Goal: Navigation & Orientation: Find specific page/section

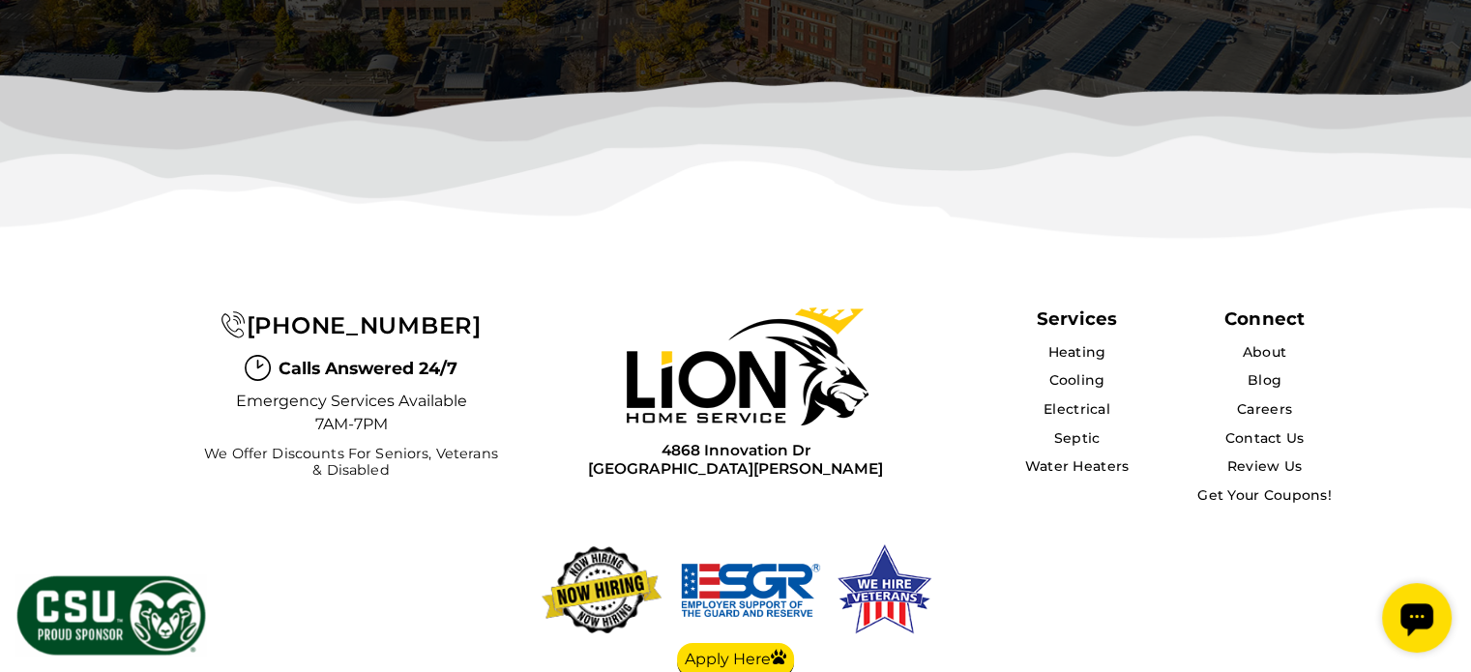
scroll to position [6722, 0]
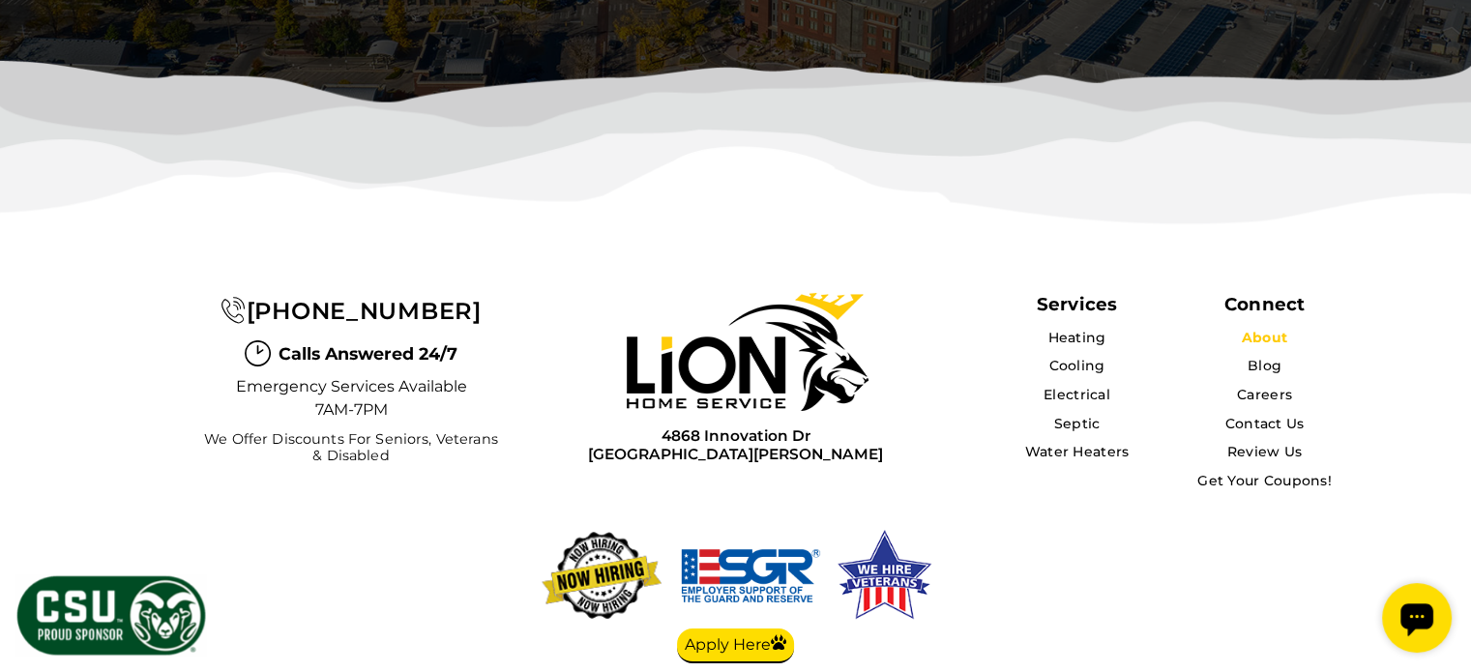
click at [1254, 329] on link "About" at bounding box center [1264, 337] width 45 height 17
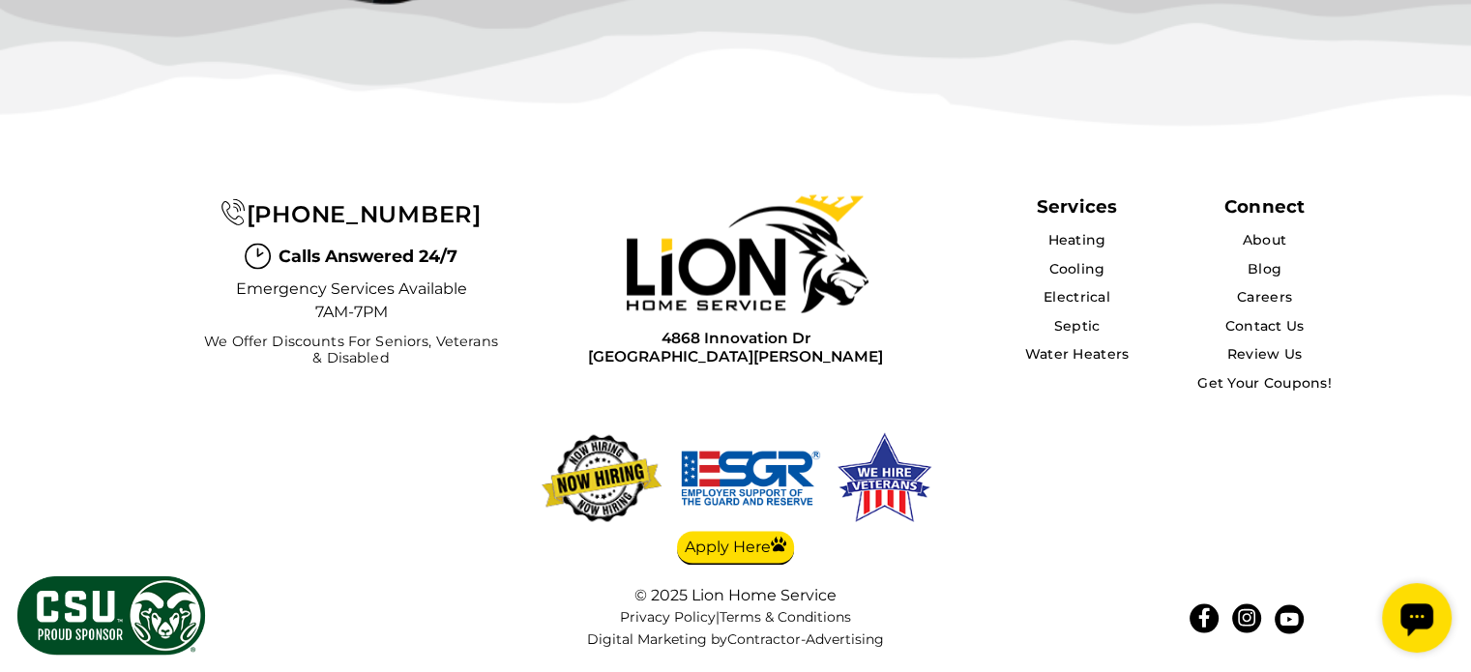
scroll to position [5320, 0]
click at [1260, 305] on link "Careers" at bounding box center [1264, 295] width 56 height 17
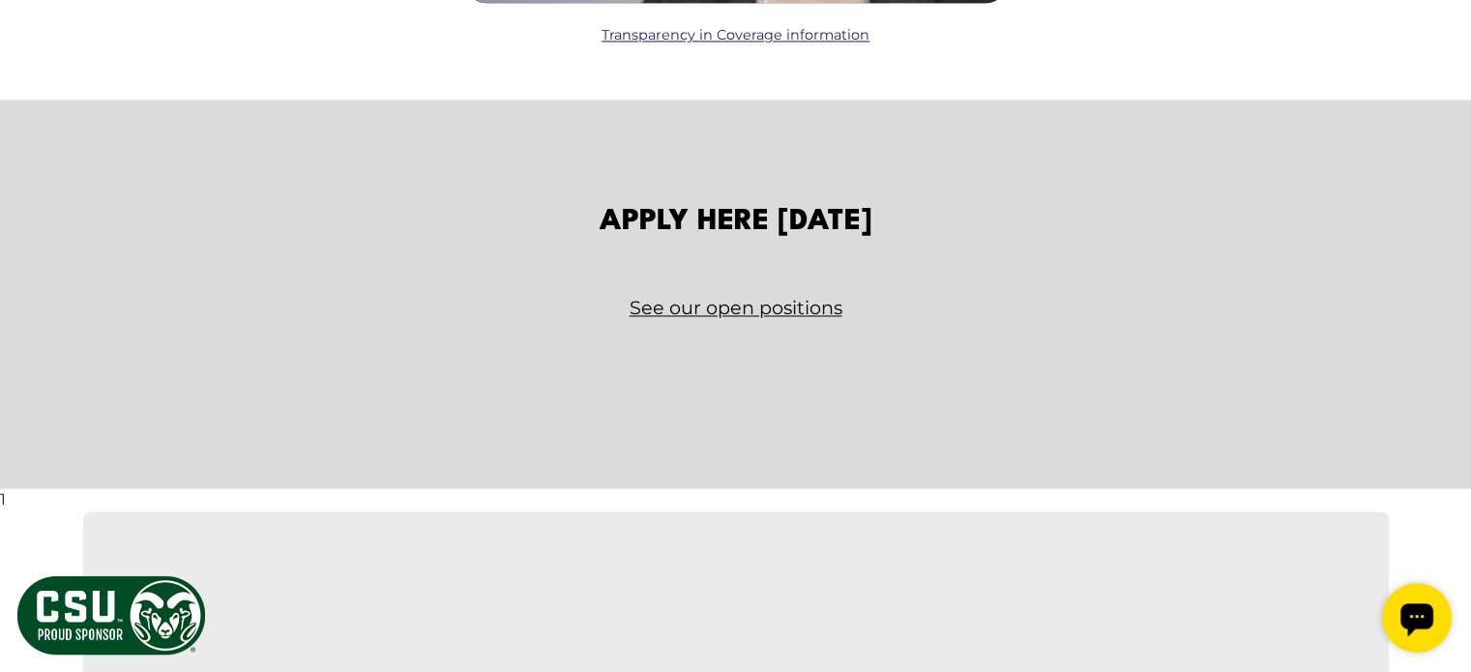
scroll to position [2999, 0]
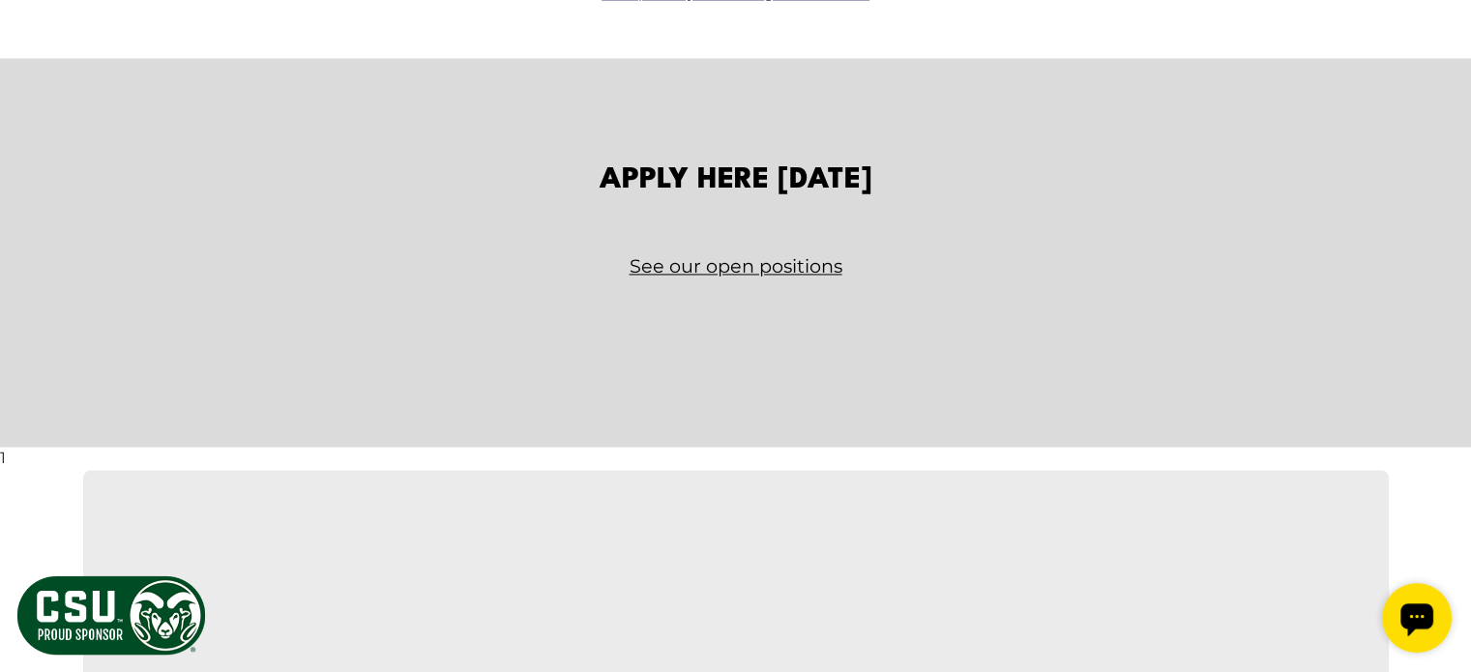
click at [732, 268] on link "See our open positions" at bounding box center [736, 267] width 1132 height 34
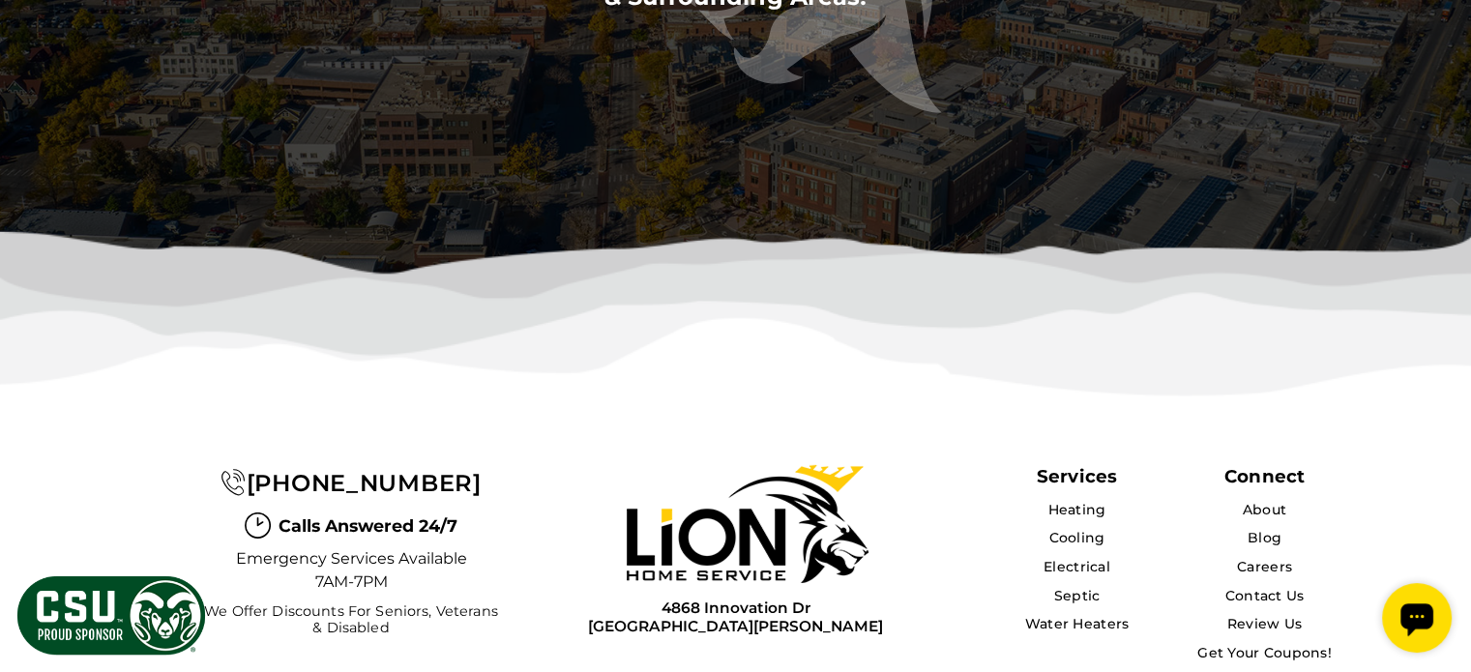
scroll to position [6191, 0]
